Goal: Task Accomplishment & Management: Manage account settings

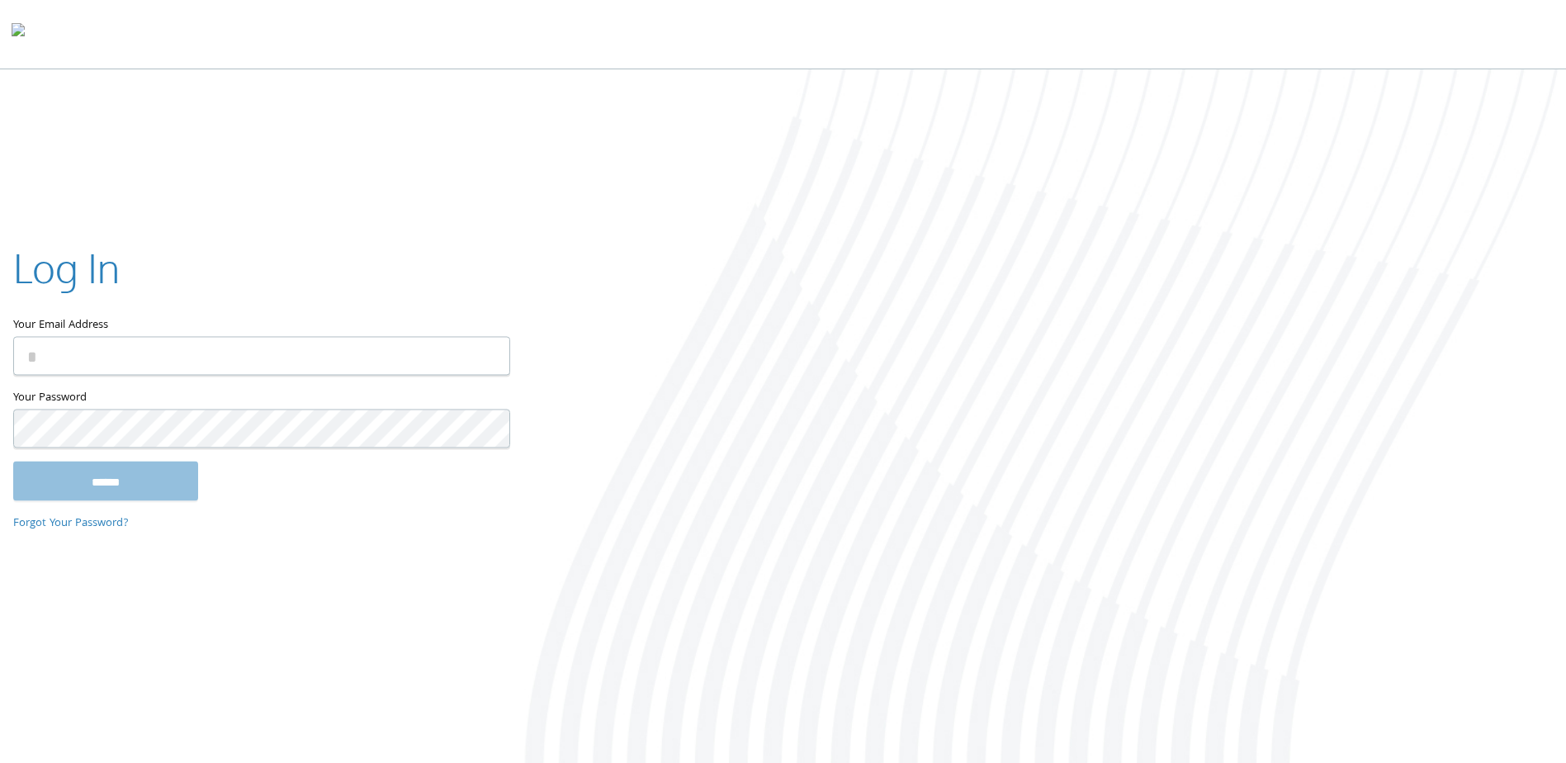
type input "**********"
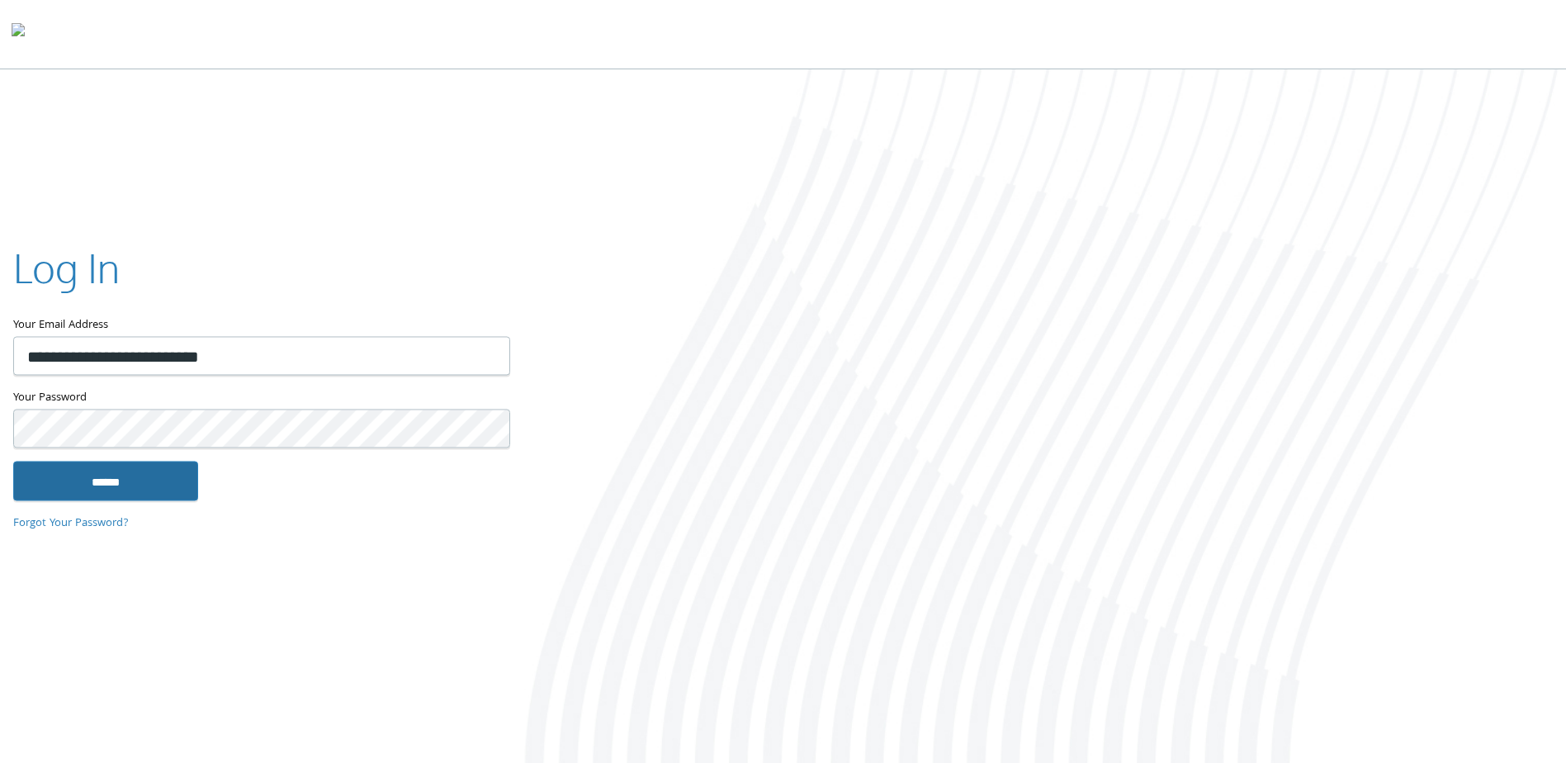
click at [65, 483] on input "******" at bounding box center [105, 482] width 185 height 40
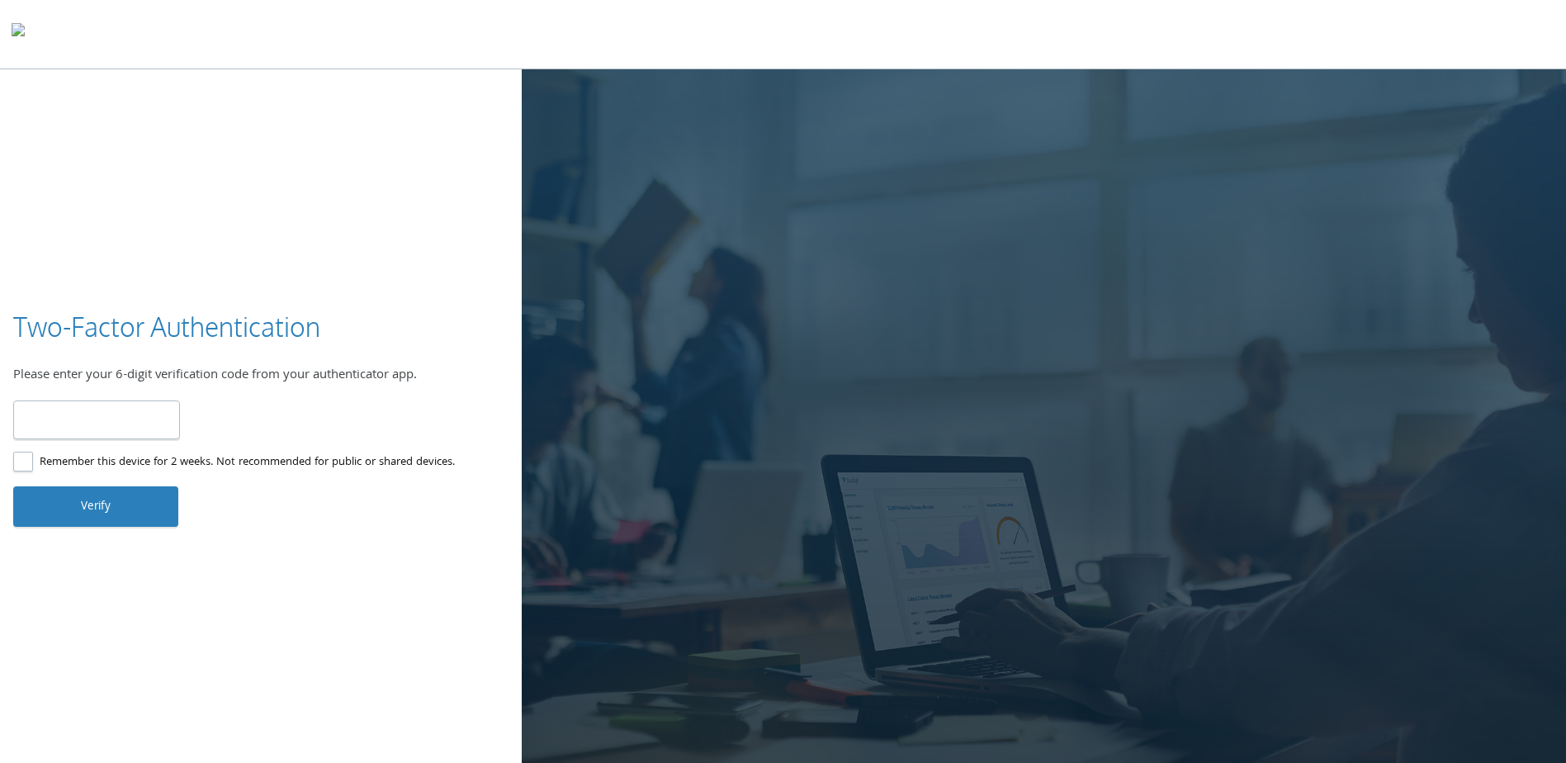
type input "******"
click at [115, 506] on button "Verify" at bounding box center [95, 506] width 165 height 40
